Goal: Information Seeking & Learning: Learn about a topic

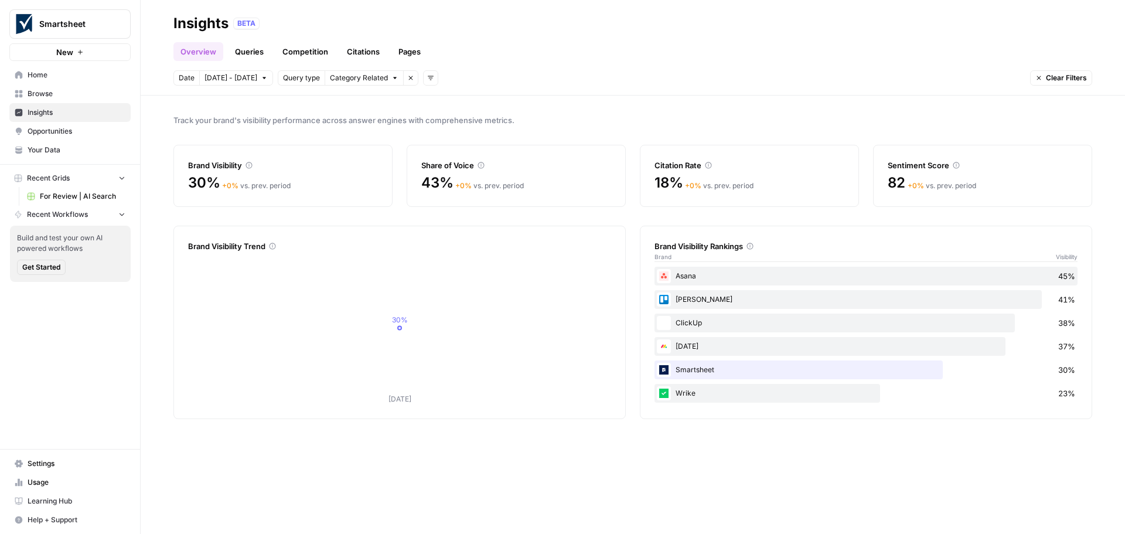
click at [48, 76] on span "Home" at bounding box center [77, 75] width 98 height 11
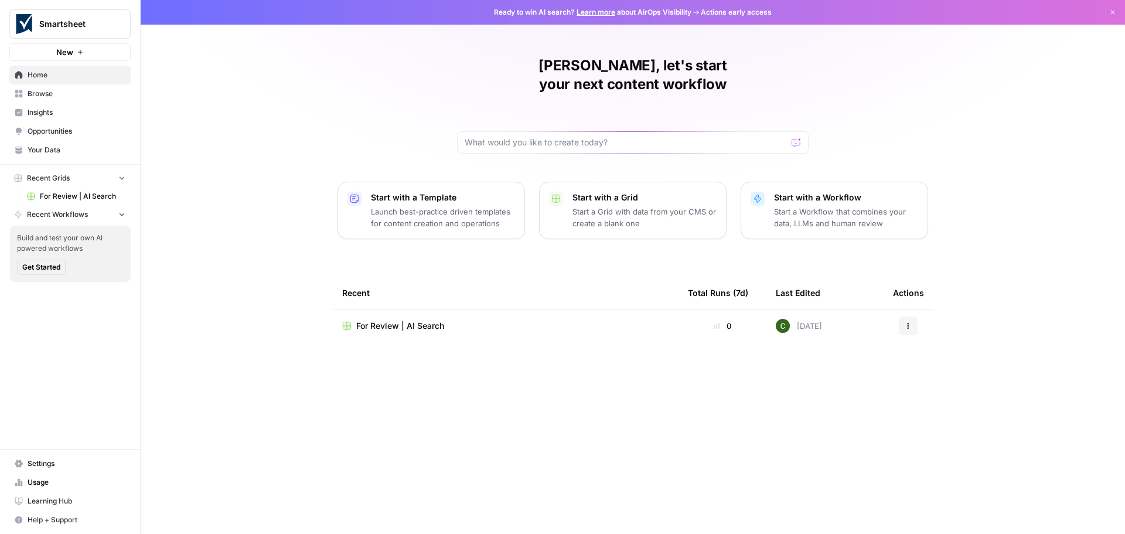
click at [50, 93] on span "Browse" at bounding box center [77, 94] width 98 height 11
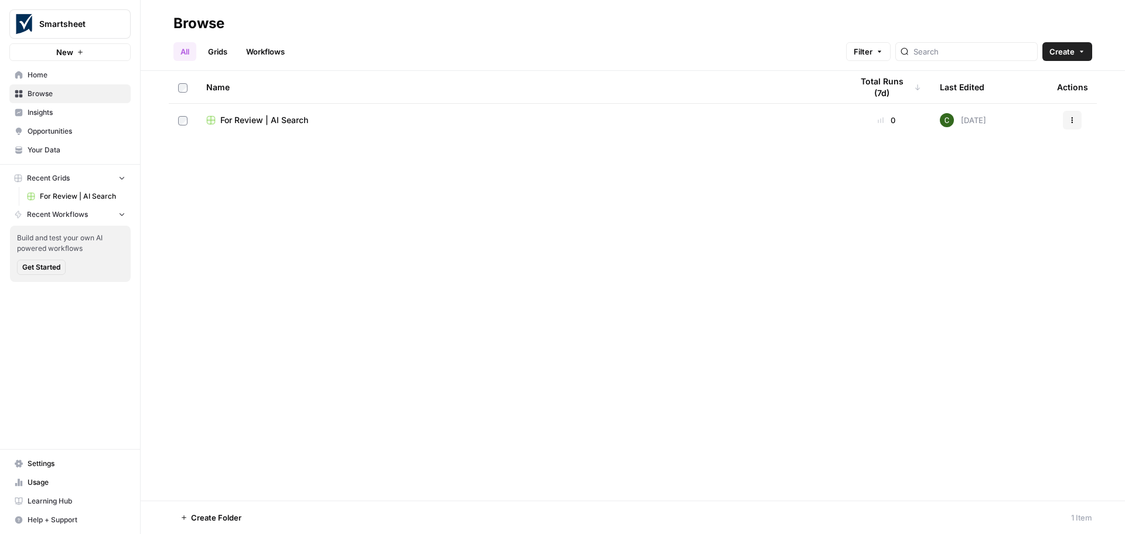
click at [241, 122] on span "For Review | AI Search" at bounding box center [264, 120] width 88 height 12
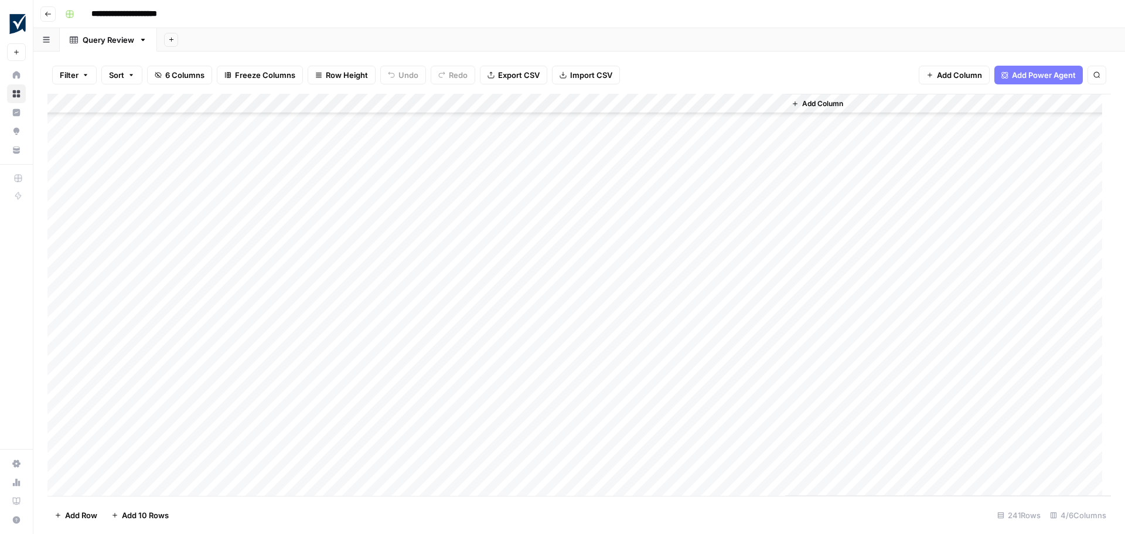
scroll to position [4439, 0]
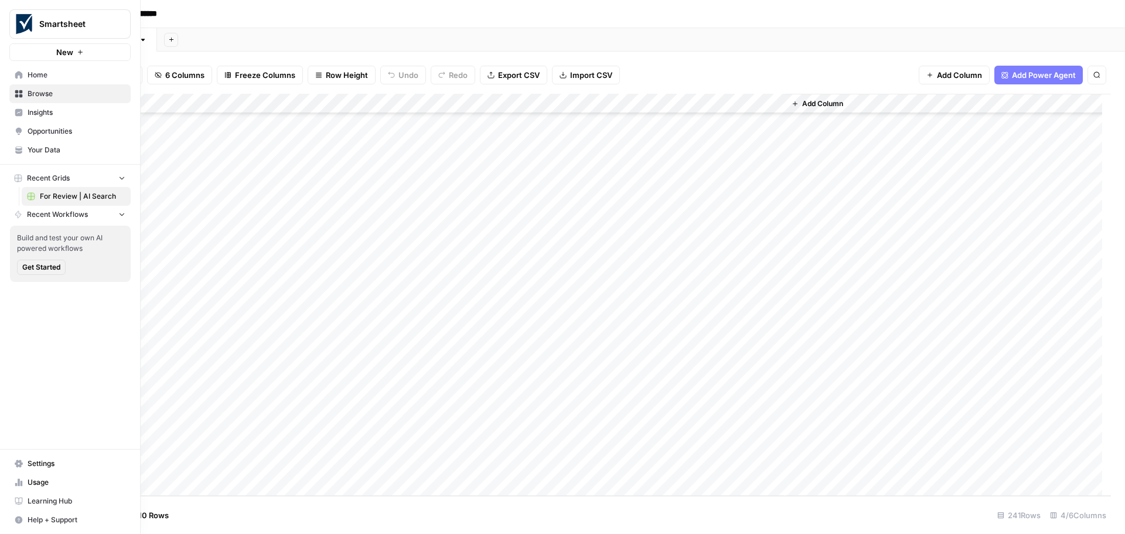
click at [38, 109] on span "Insights" at bounding box center [77, 112] width 98 height 11
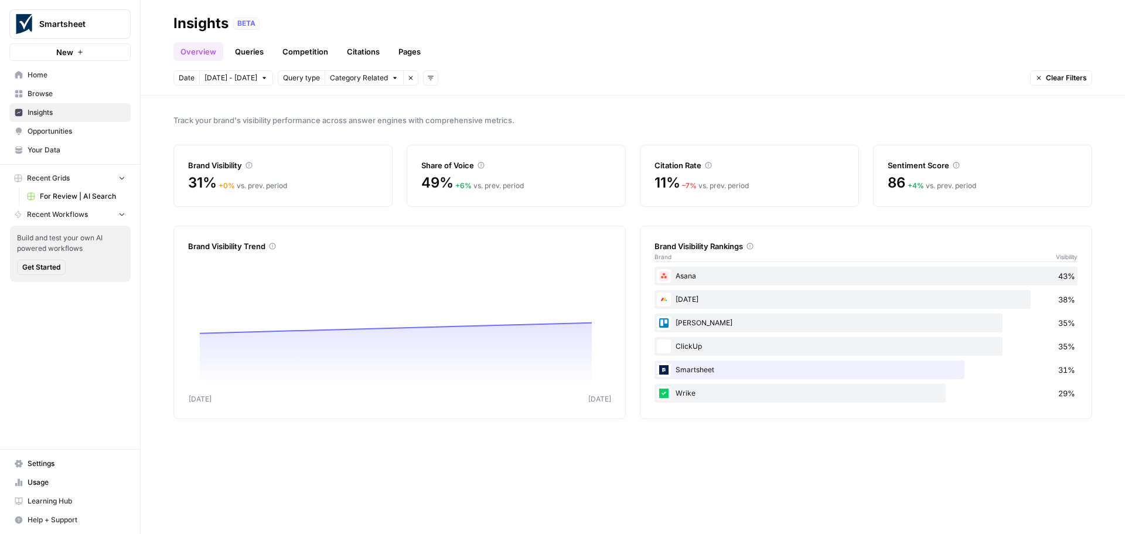
click at [253, 55] on link "Queries" at bounding box center [249, 51] width 43 height 19
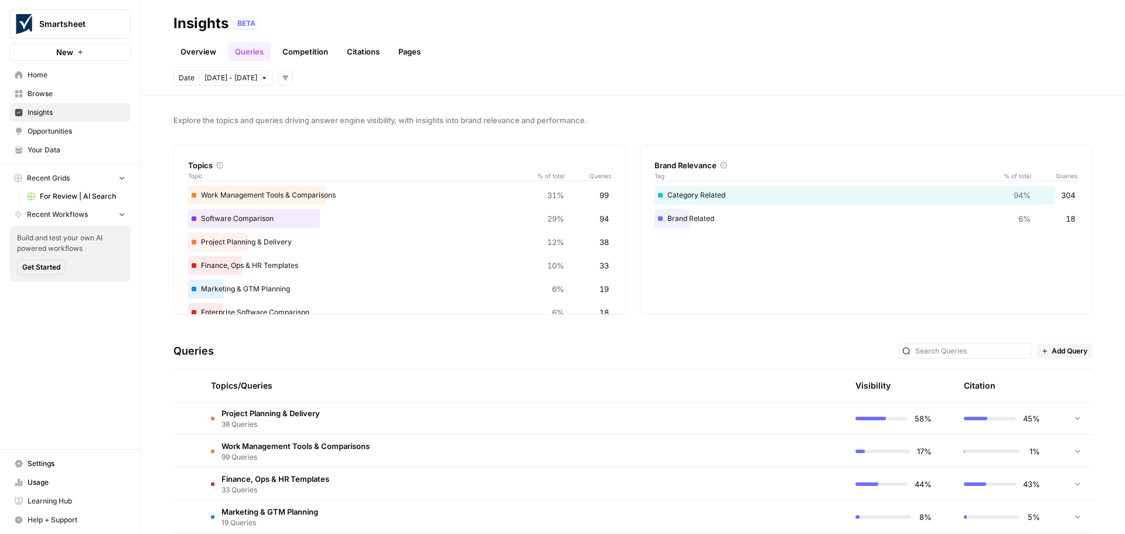
click at [300, 50] on link "Competition" at bounding box center [305, 51] width 60 height 19
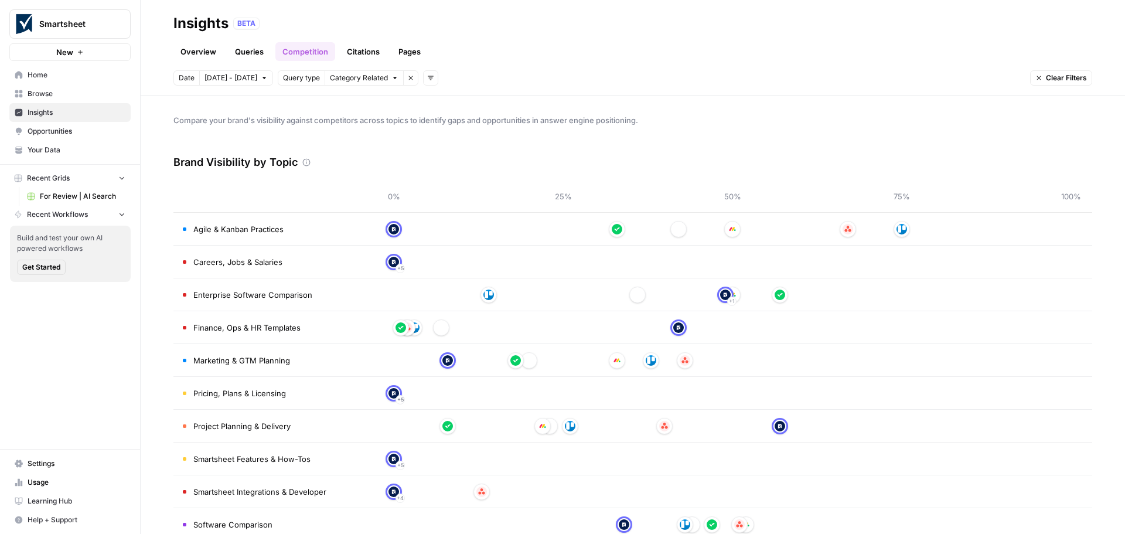
click at [193, 53] on link "Overview" at bounding box center [198, 51] width 50 height 19
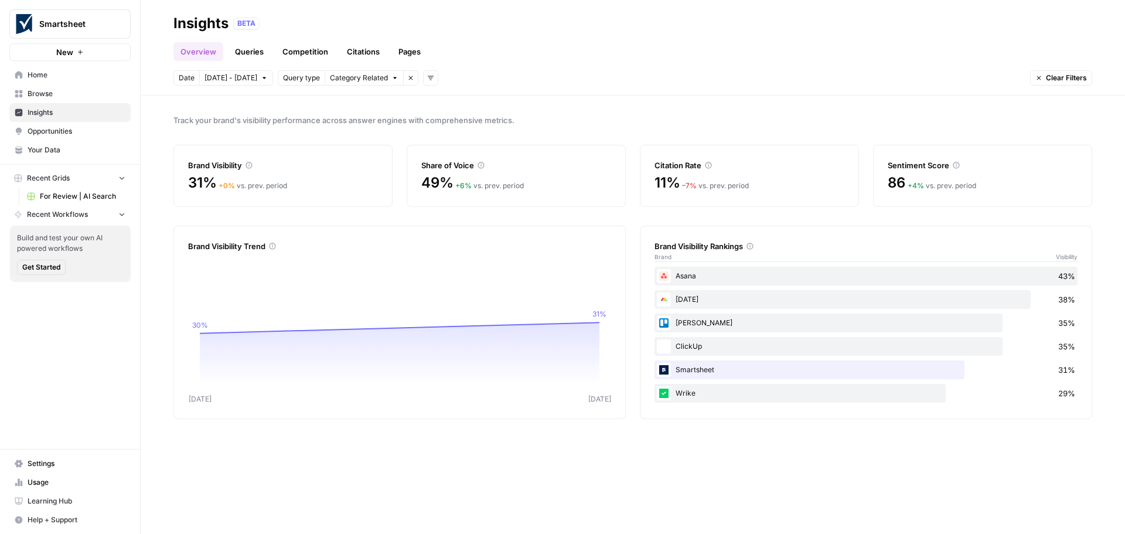
click at [258, 55] on link "Queries" at bounding box center [249, 51] width 43 height 19
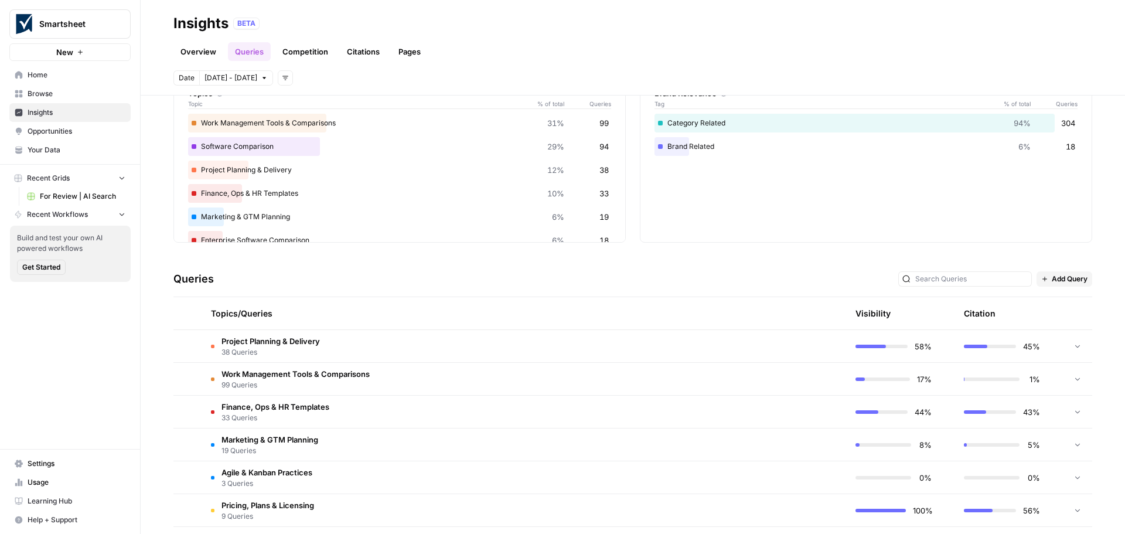
scroll to position [117, 0]
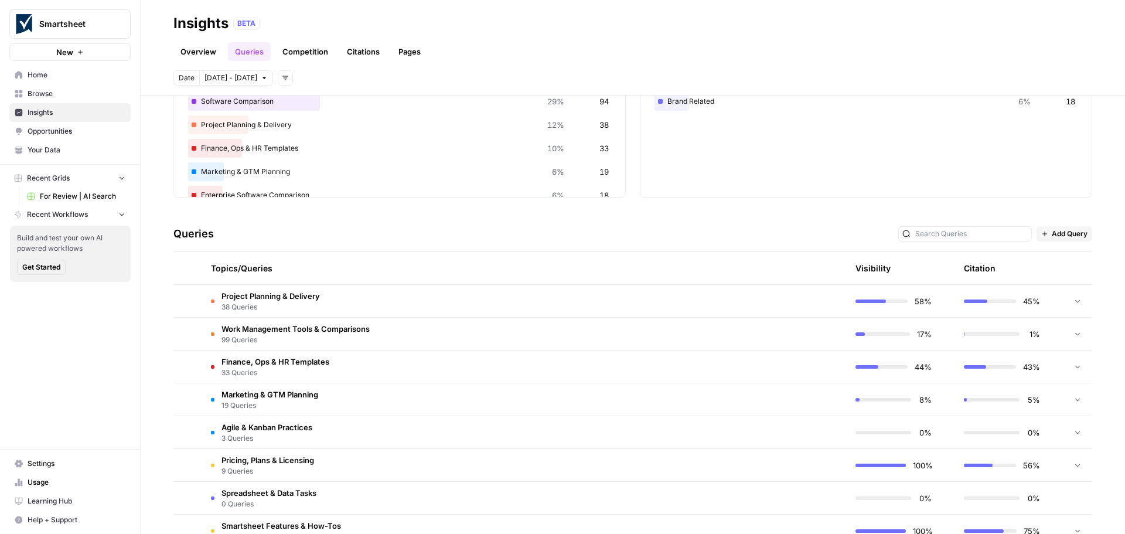
click at [320, 297] on span "Project Planning & Delivery" at bounding box center [271, 296] width 98 height 12
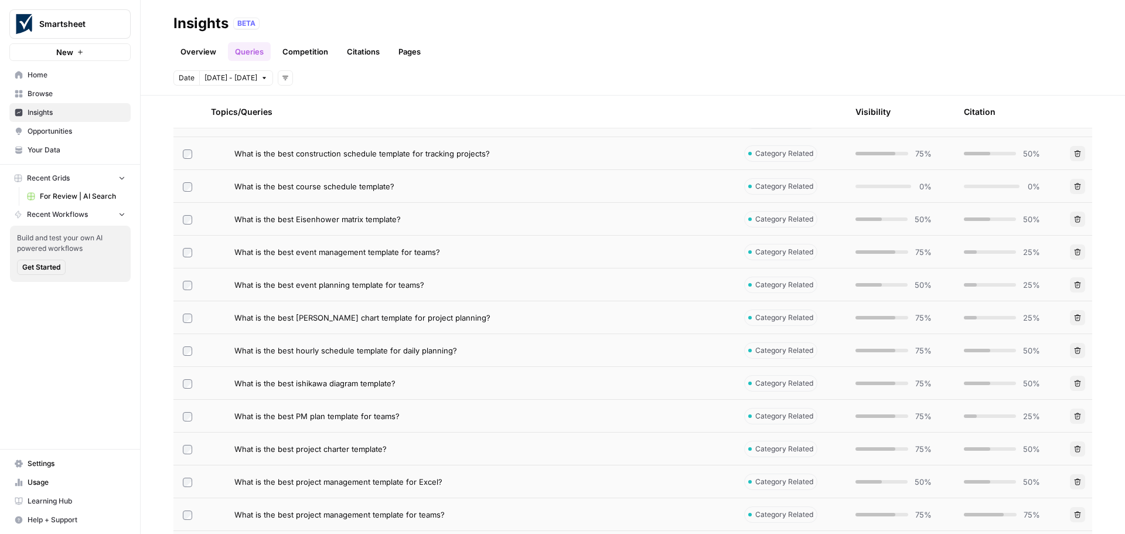
scroll to position [0, 0]
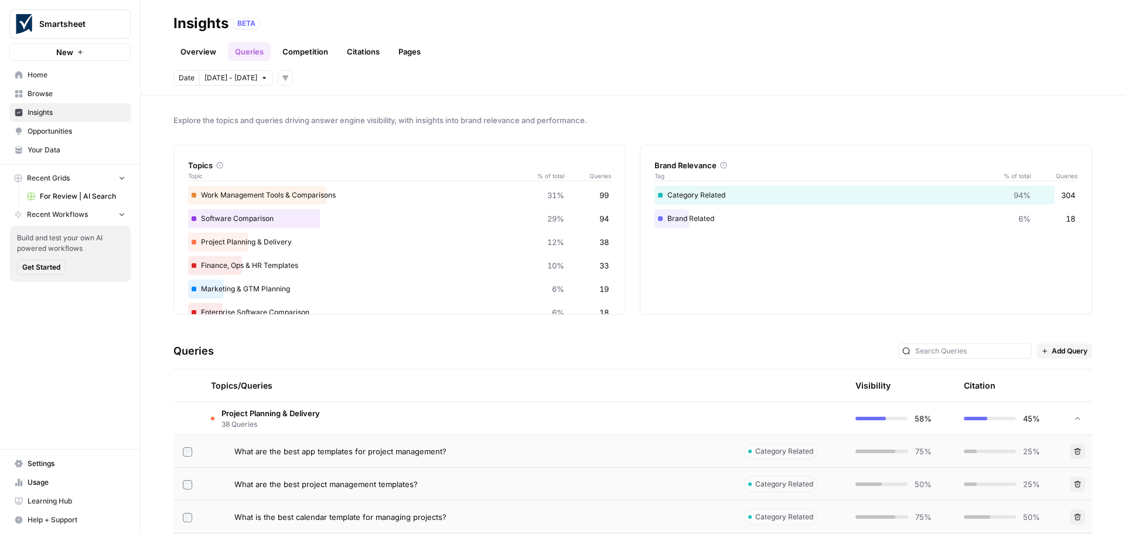
click at [258, 425] on span "38 Queries" at bounding box center [271, 424] width 98 height 11
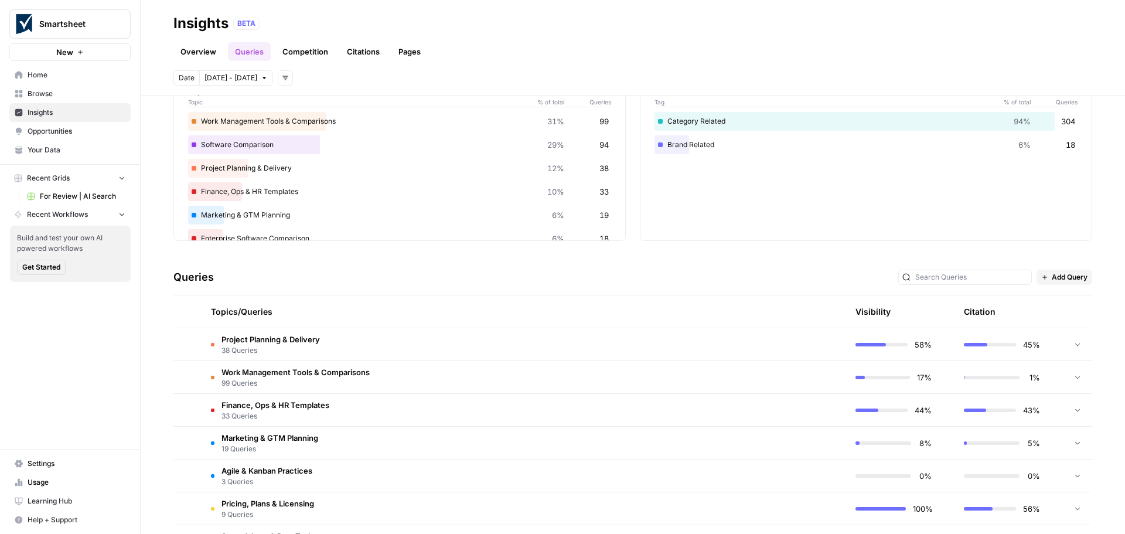
scroll to position [281, 0]
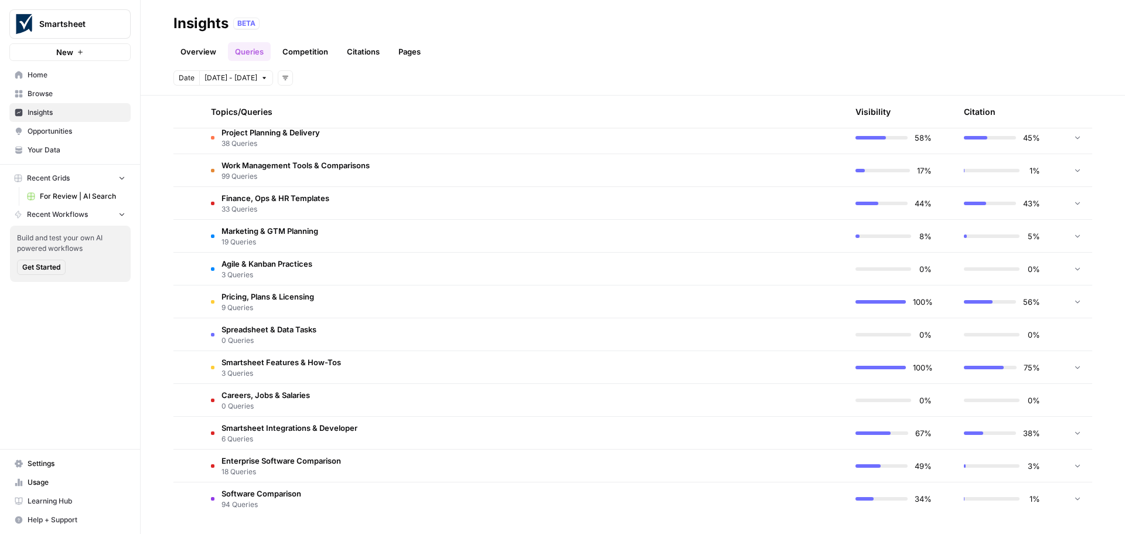
click at [281, 399] on span "Careers, Jobs & Salaries" at bounding box center [266, 395] width 89 height 12
click at [275, 301] on span "Pricing, Plans & Licensing" at bounding box center [268, 297] width 93 height 12
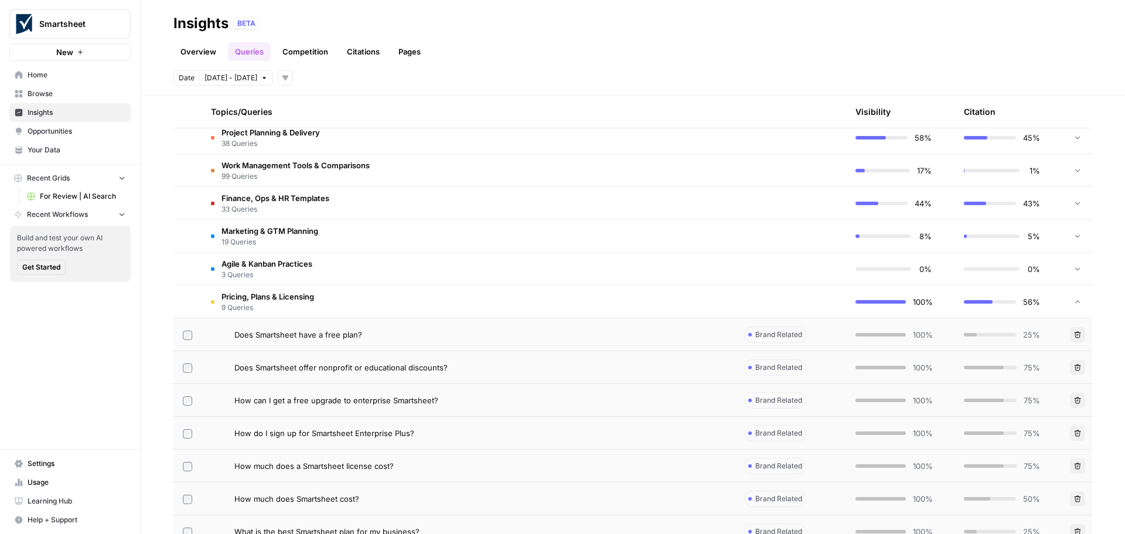
click at [274, 298] on span "Pricing, Plans & Licensing" at bounding box center [268, 297] width 93 height 12
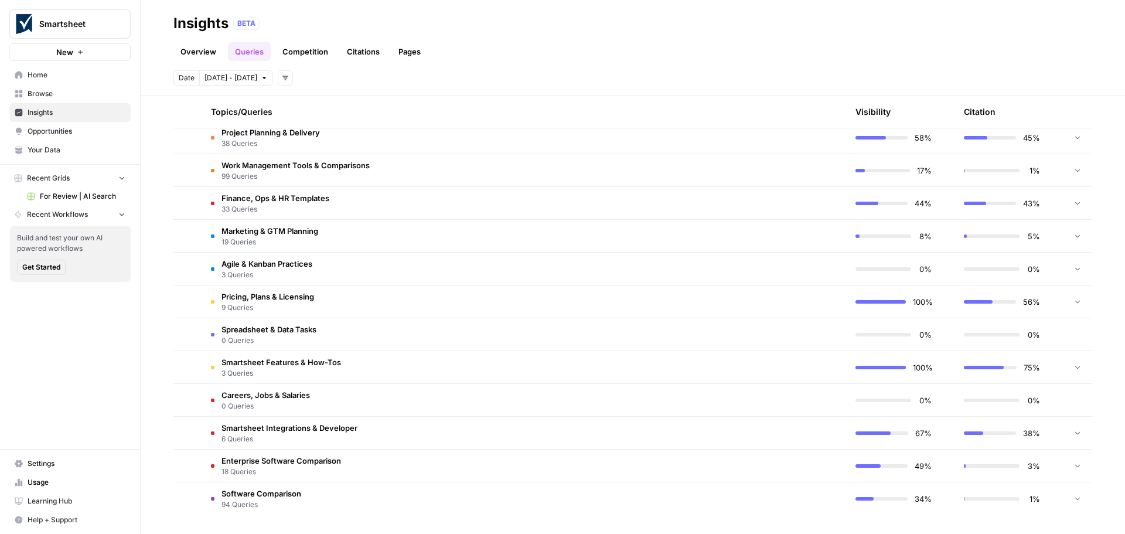
click at [290, 460] on span "Enterprise Software Comparison" at bounding box center [282, 461] width 120 height 12
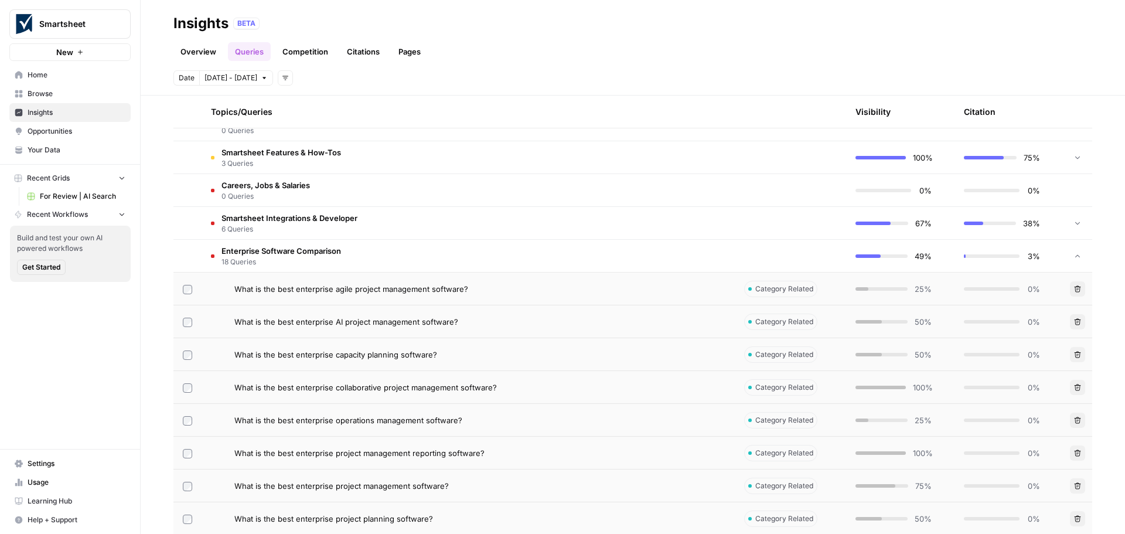
scroll to position [515, 0]
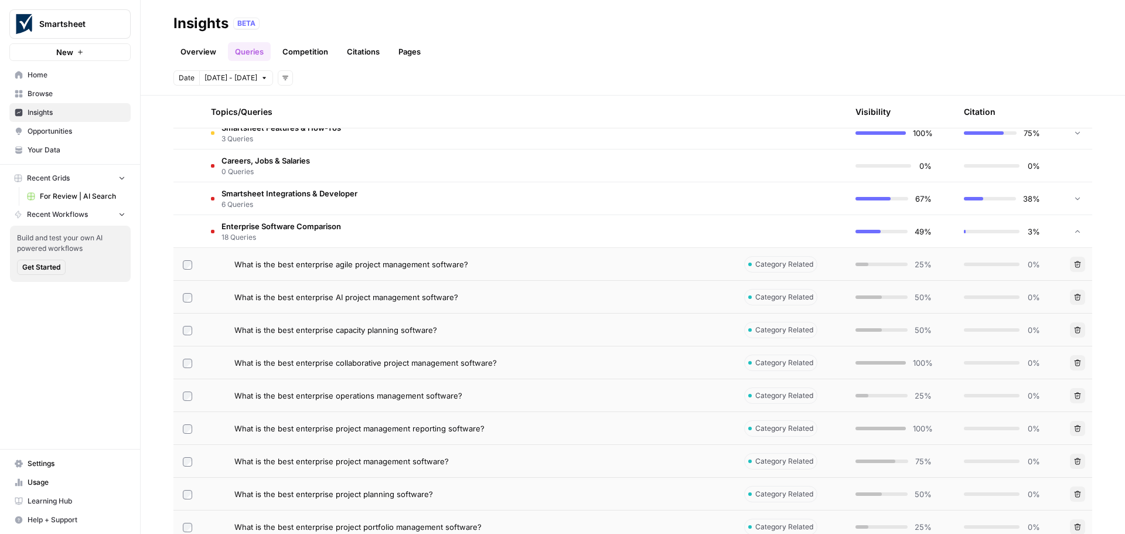
click at [281, 229] on span "Enterprise Software Comparison" at bounding box center [282, 226] width 120 height 12
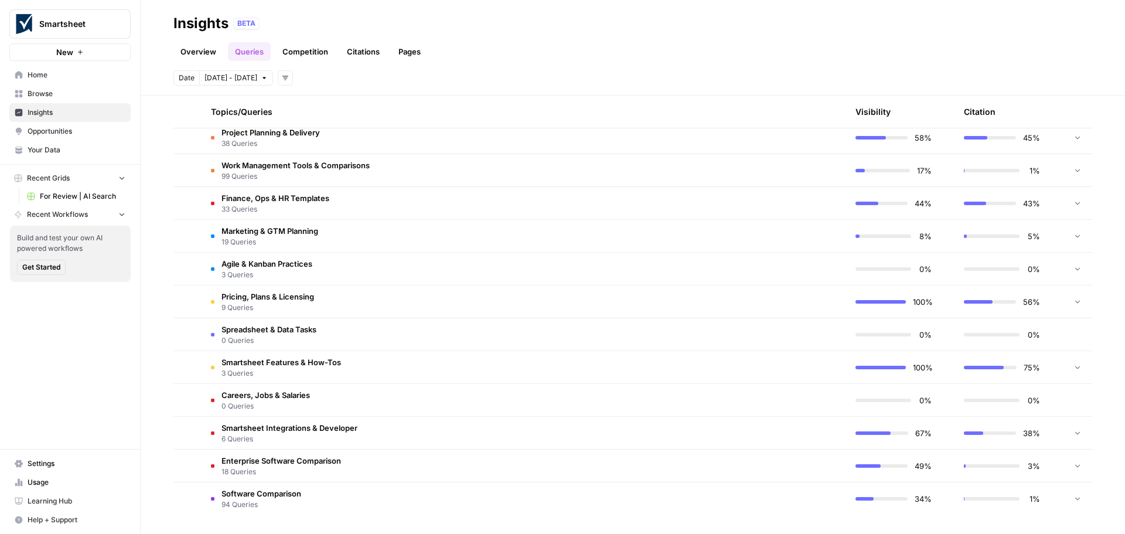
click at [275, 492] on span "Software Comparison" at bounding box center [262, 494] width 80 height 12
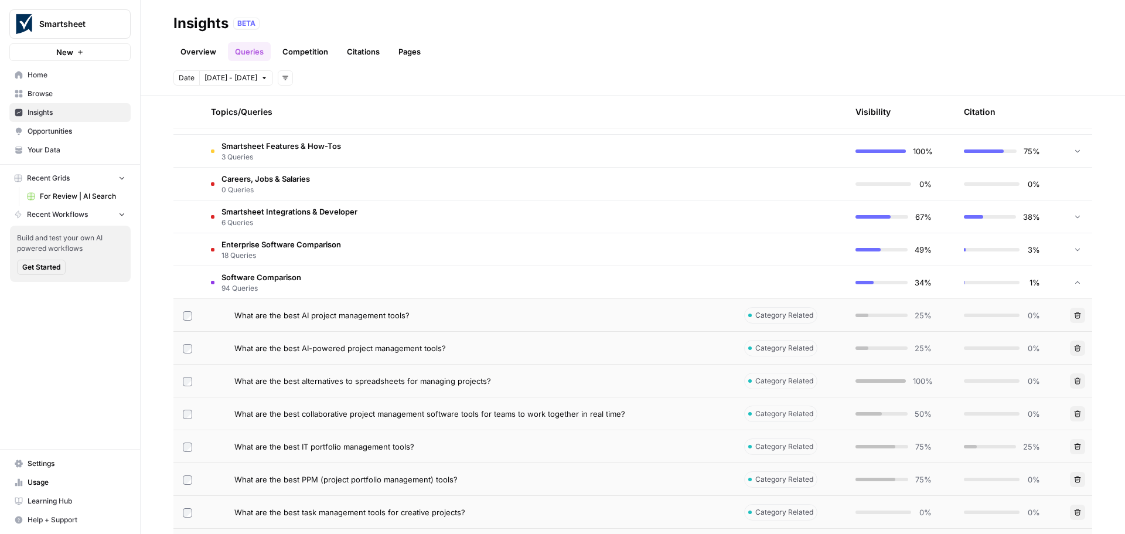
scroll to position [515, 0]
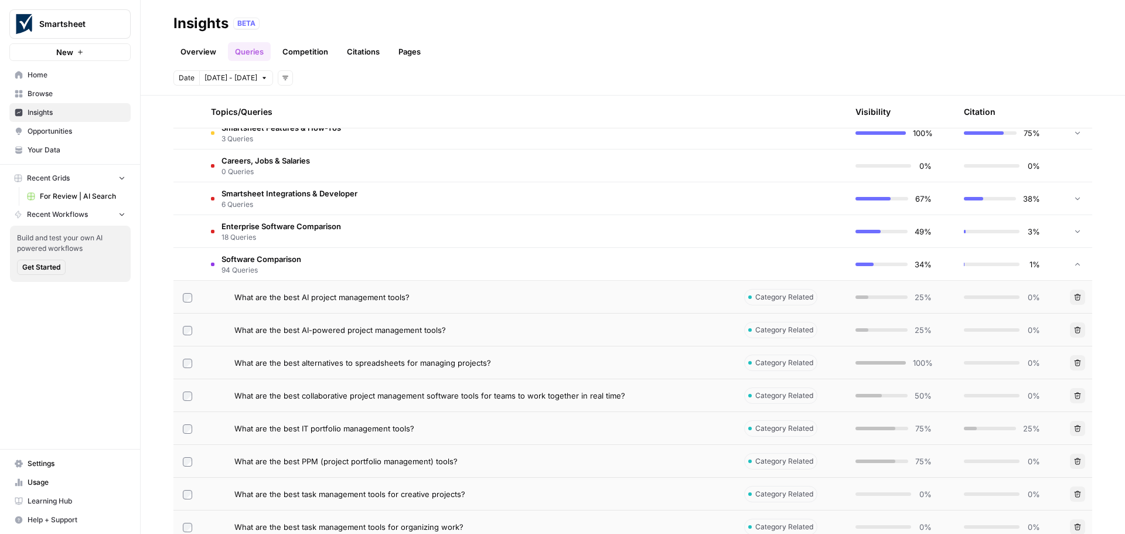
click at [285, 262] on span "Software Comparison" at bounding box center [262, 259] width 80 height 12
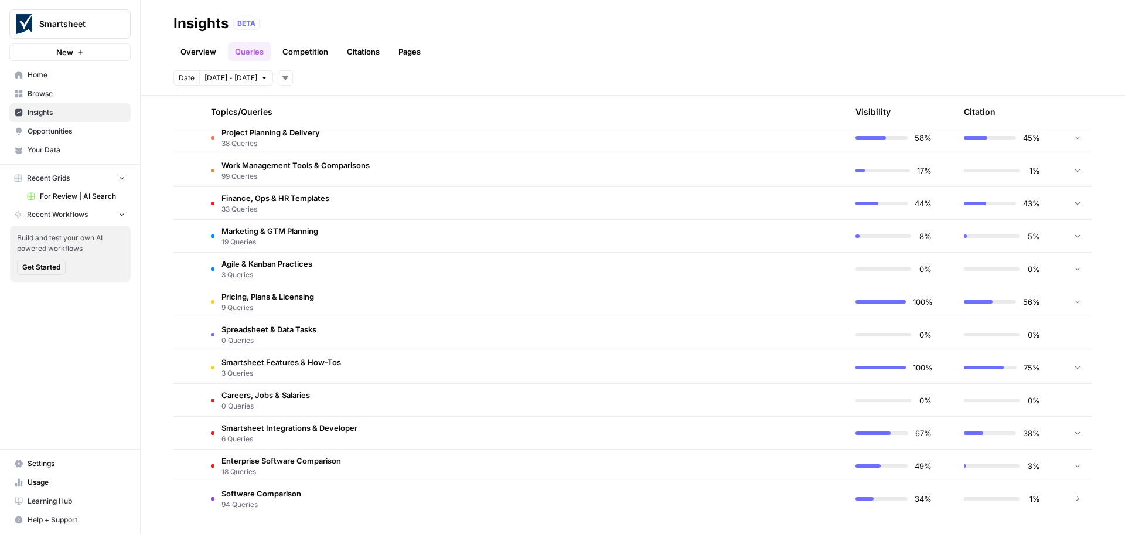
scroll to position [281, 0]
click at [287, 495] on span "Software Comparison" at bounding box center [262, 494] width 80 height 12
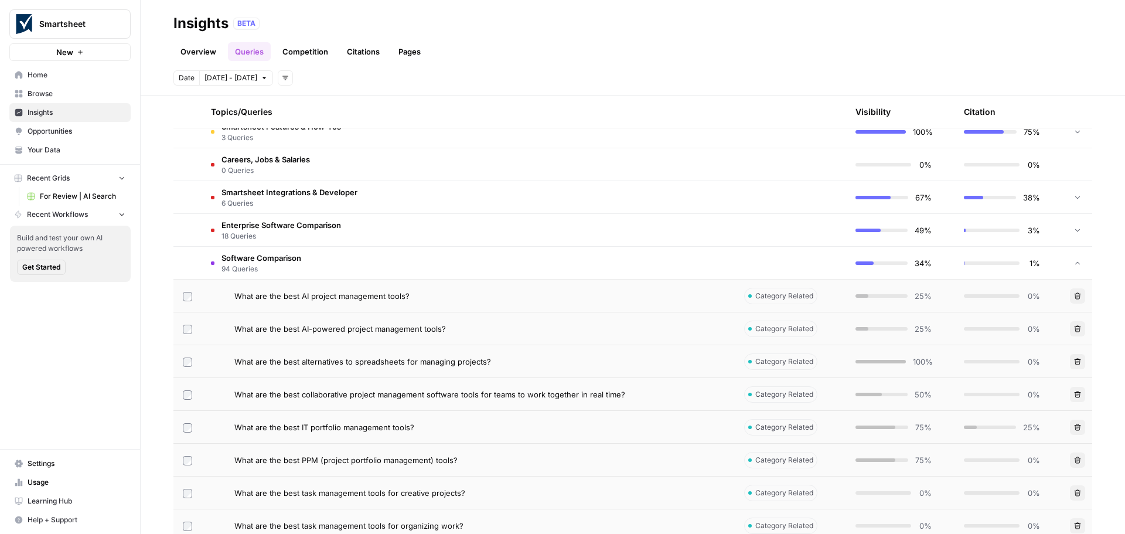
scroll to position [515, 0]
